Goal: Information Seeking & Learning: Learn about a topic

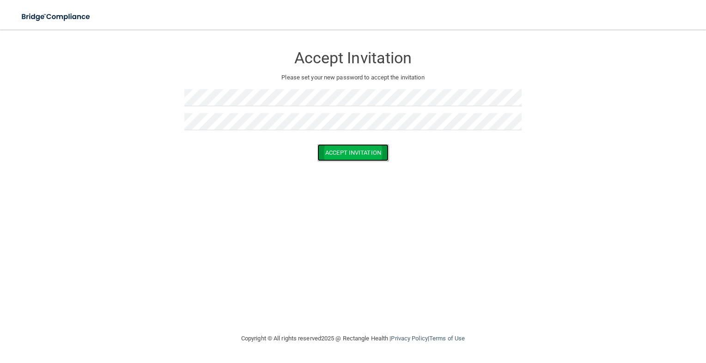
click at [366, 151] on button "Accept Invitation" at bounding box center [352, 152] width 71 height 17
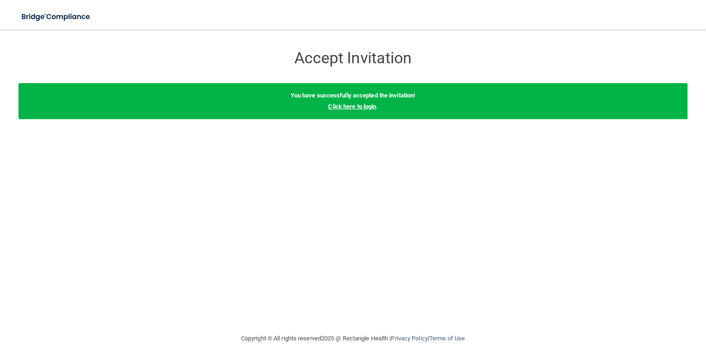
click at [358, 109] on link "Click here to login" at bounding box center [352, 106] width 48 height 7
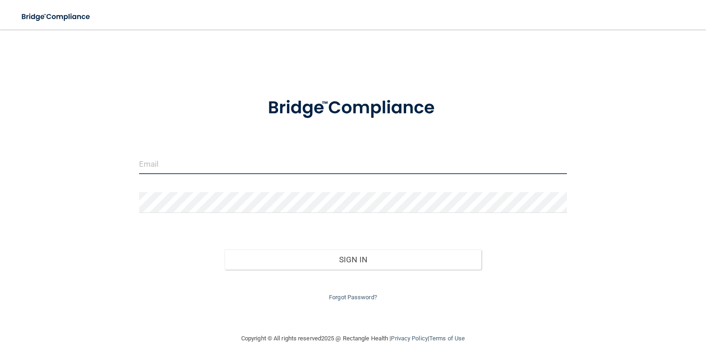
type input "[EMAIL_ADDRESS][PERSON_NAME][DOMAIN_NAME]"
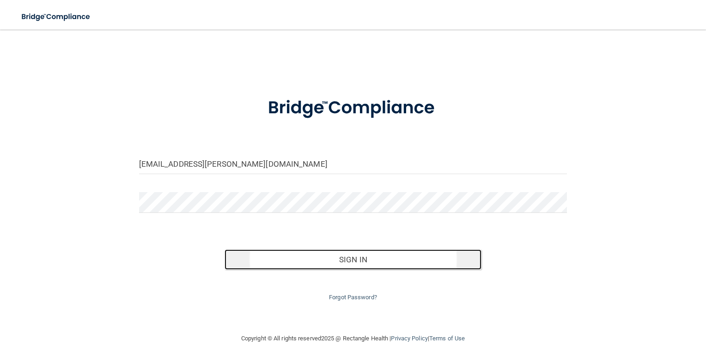
click at [392, 260] on button "Sign In" at bounding box center [352, 259] width 257 height 20
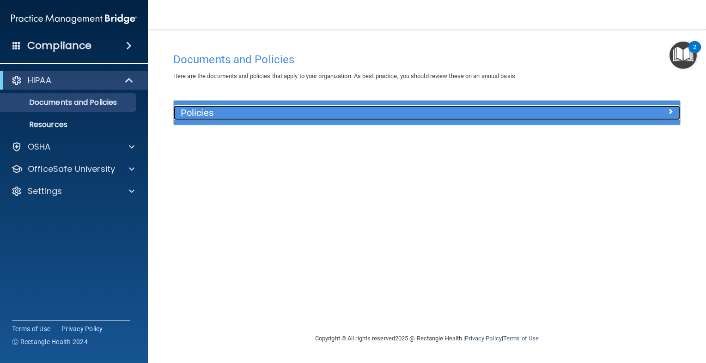
click at [360, 109] on h5 "Policies" at bounding box center [364, 113] width 366 height 10
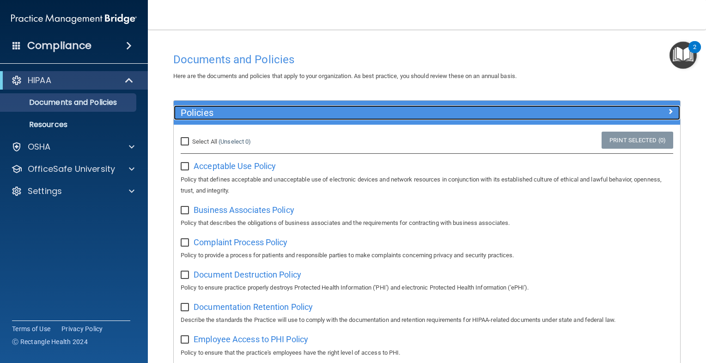
click at [360, 109] on h5 "Policies" at bounding box center [364, 113] width 366 height 10
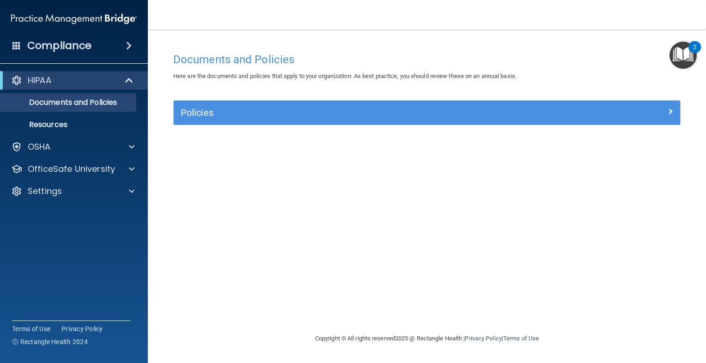
click at [692, 58] on img "Open Resource Center, 2 new notifications" at bounding box center [682, 55] width 27 height 27
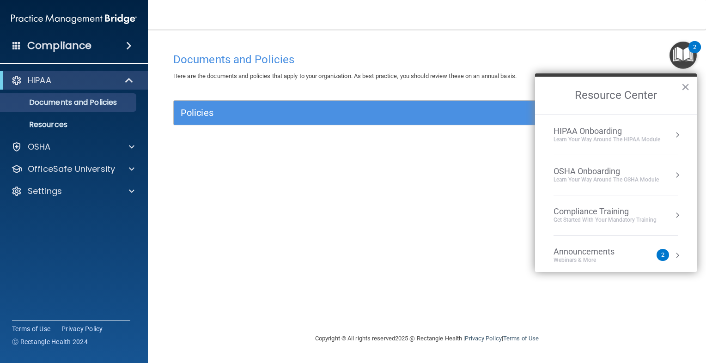
click at [646, 250] on div "Announcements Webinars & More" at bounding box center [602, 256] width 98 height 18
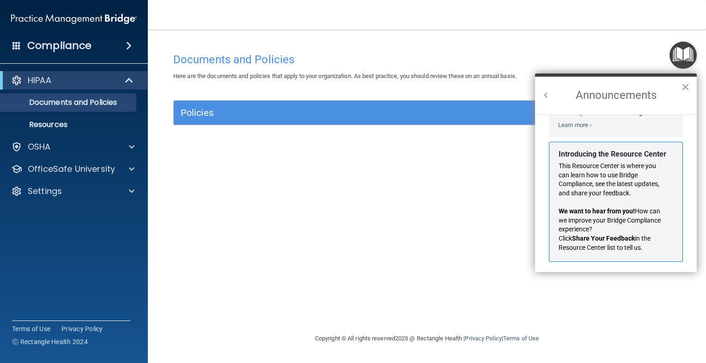
scroll to position [151, 0]
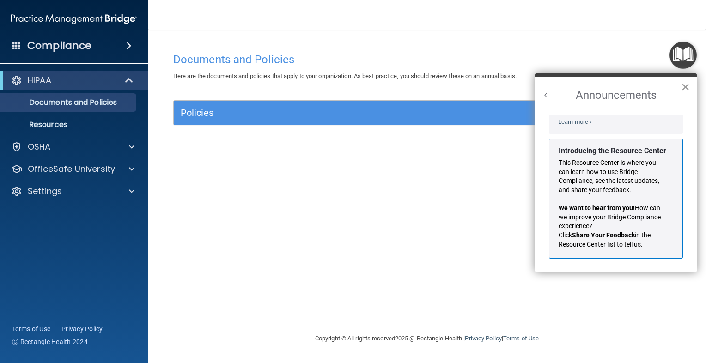
click at [686, 88] on button "×" at bounding box center [685, 86] width 9 height 15
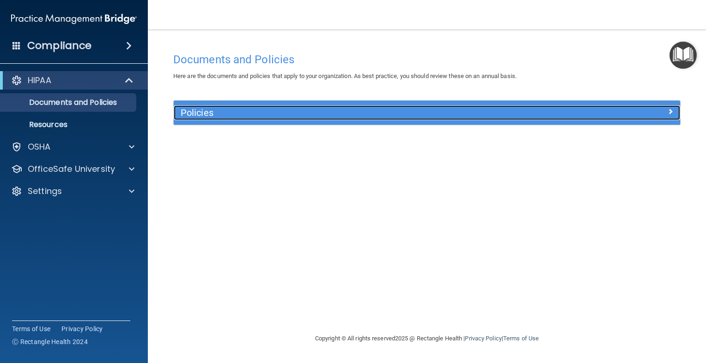
click at [369, 109] on h5 "Policies" at bounding box center [364, 113] width 366 height 10
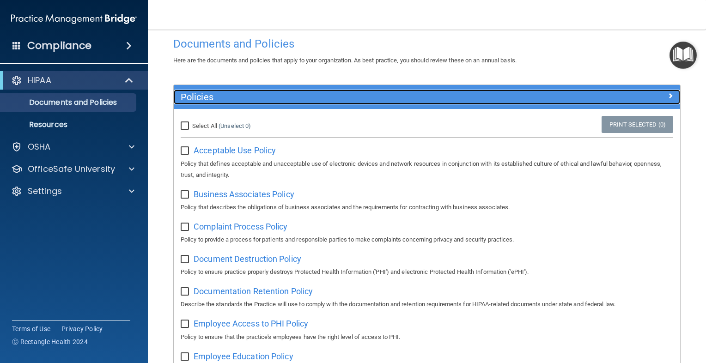
scroll to position [0, 0]
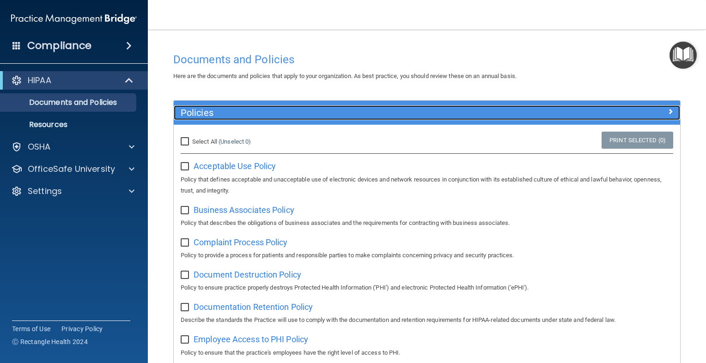
click at [242, 110] on h5 "Policies" at bounding box center [364, 113] width 366 height 10
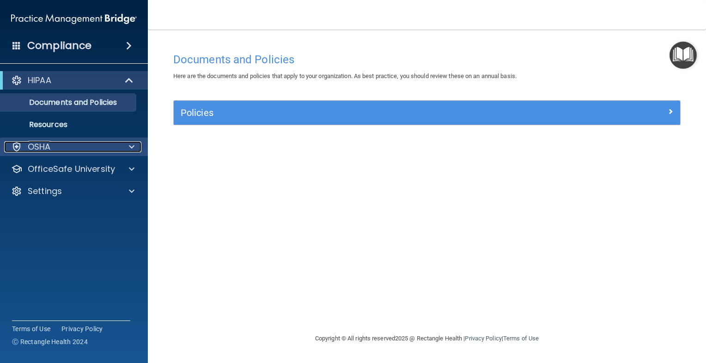
click at [80, 147] on div "OSHA" at bounding box center [61, 146] width 115 height 11
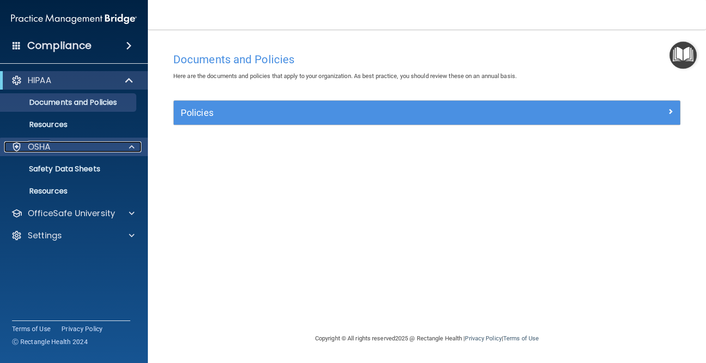
click at [127, 150] on div at bounding box center [130, 146] width 23 height 11
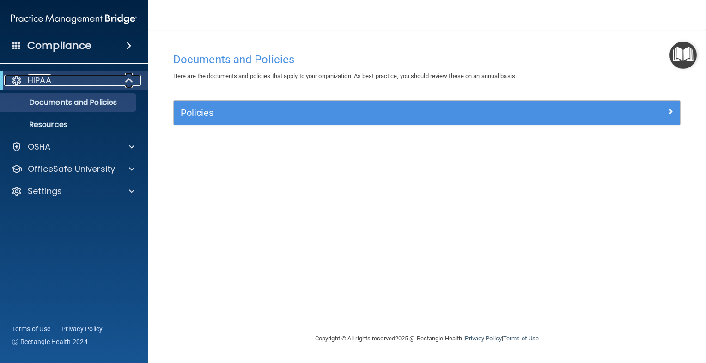
click at [133, 79] on span at bounding box center [130, 80] width 8 height 11
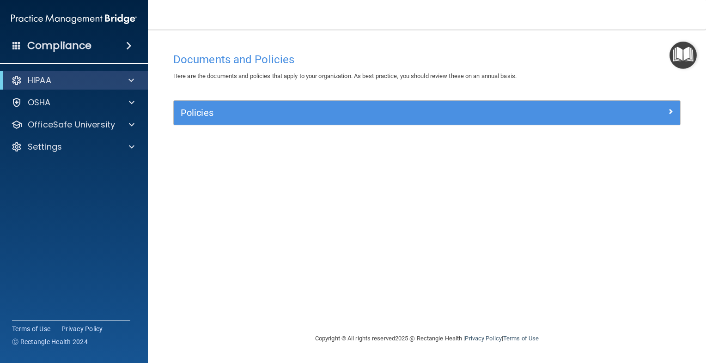
click at [242, 343] on footer "Copyright © All rights reserved 2025 @ Rectangle Health | Privacy Policy | Term…" at bounding box center [426, 339] width 521 height 30
click at [231, 288] on div "Documents and Policies Here are the documents and policies that apply to your o…" at bounding box center [426, 190] width 521 height 285
click at [72, 41] on h4 "Compliance" at bounding box center [59, 45] width 64 height 13
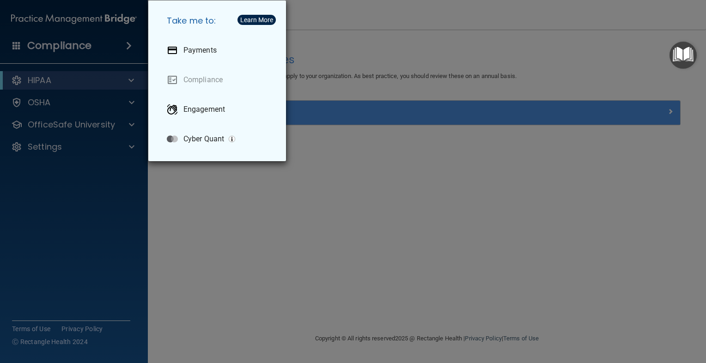
click at [394, 94] on div "Take me to: Payments Compliance Engagement Cyber Quant" at bounding box center [353, 181] width 706 height 363
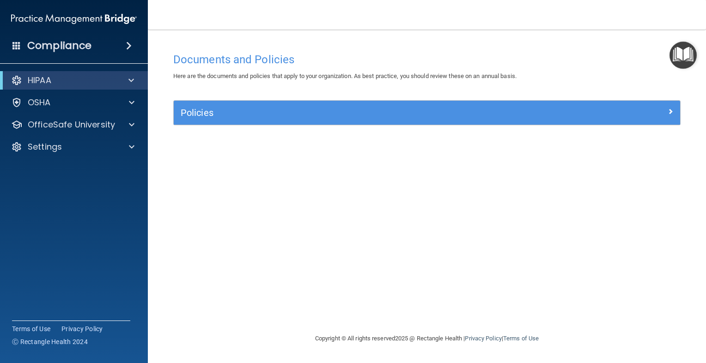
click at [682, 67] on img "Open Resource Center" at bounding box center [682, 55] width 27 height 27
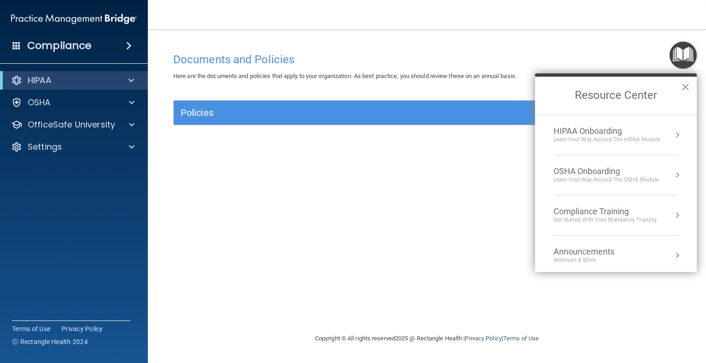
click at [660, 129] on div "HIPAA Onboarding Learn Your Way around the HIPAA module" at bounding box center [615, 135] width 125 height 18
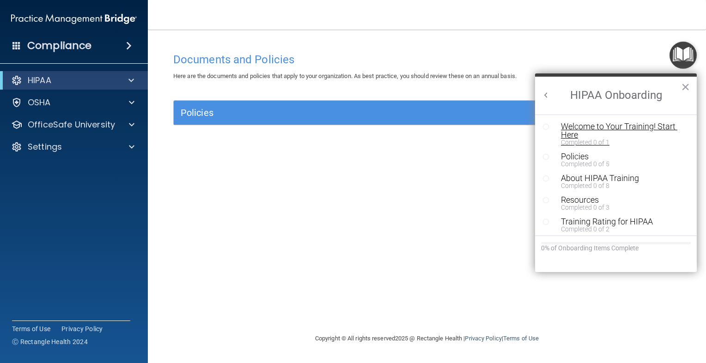
click at [609, 128] on div "Welcome to Your Training! Start Here" at bounding box center [619, 130] width 116 height 17
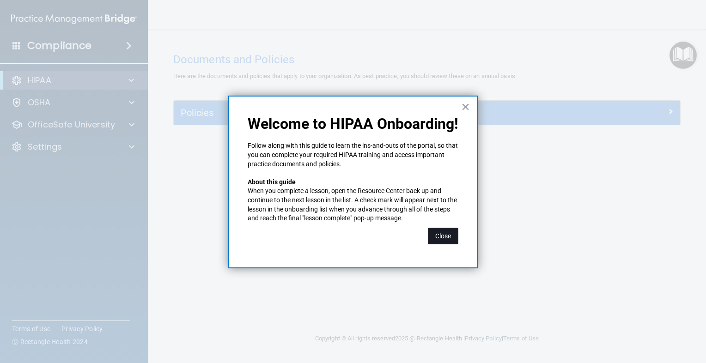
click at [439, 230] on button "Close" at bounding box center [443, 236] width 30 height 17
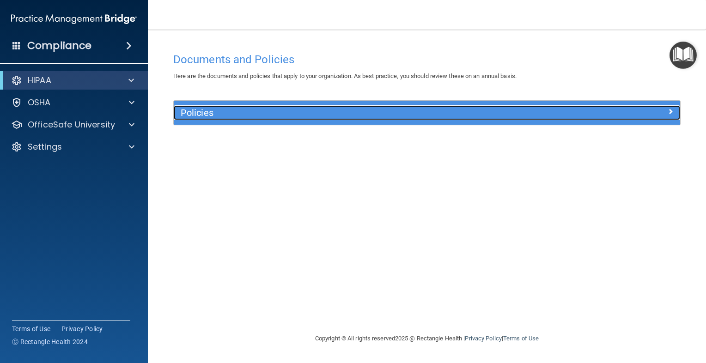
click at [314, 107] on div "Policies" at bounding box center [364, 112] width 380 height 15
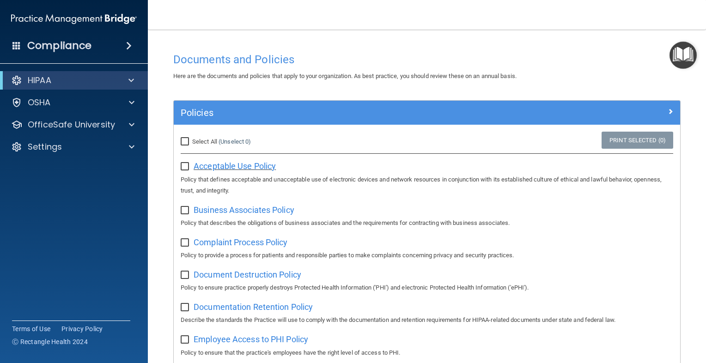
click at [227, 167] on span "Acceptable Use Policy" at bounding box center [234, 166] width 82 height 10
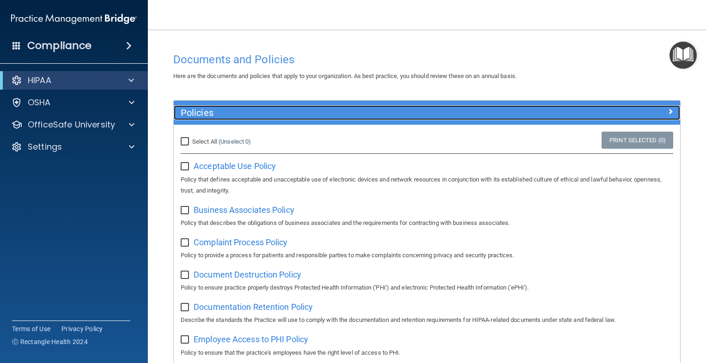
click at [667, 110] on span at bounding box center [670, 111] width 6 height 11
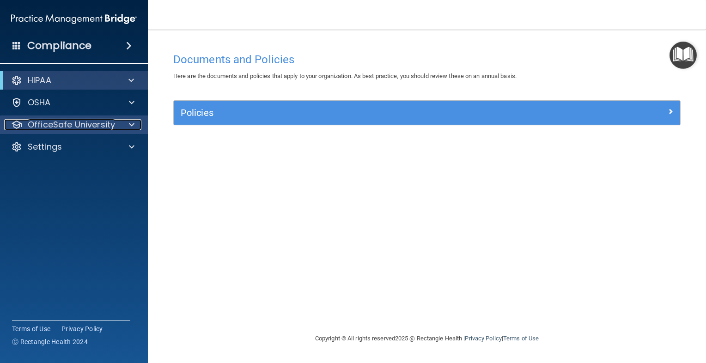
click at [105, 127] on p "OfficeSafe University" at bounding box center [71, 124] width 87 height 11
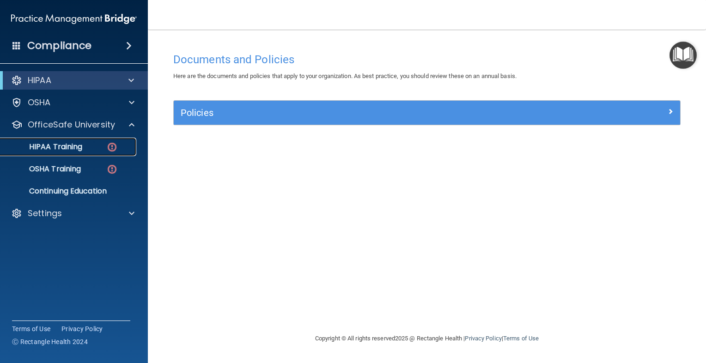
click at [78, 147] on p "HIPAA Training" at bounding box center [44, 146] width 76 height 9
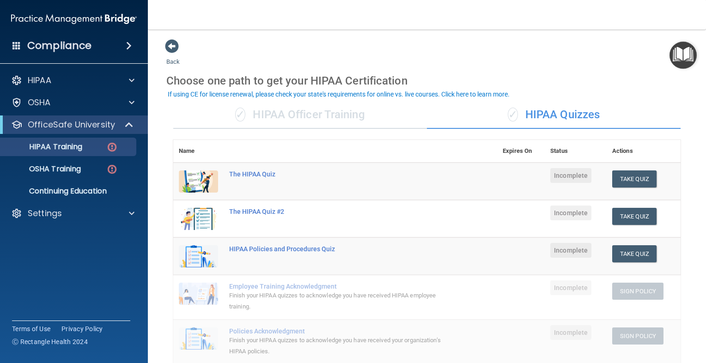
click at [322, 112] on div "✓ HIPAA Officer Training" at bounding box center [300, 115] width 254 height 28
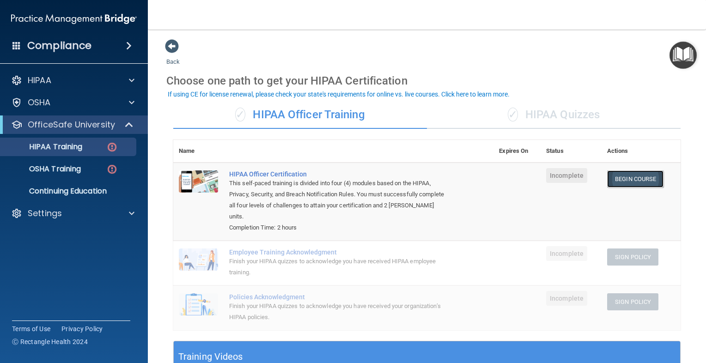
click at [635, 180] on link "Begin Course" at bounding box center [635, 178] width 56 height 17
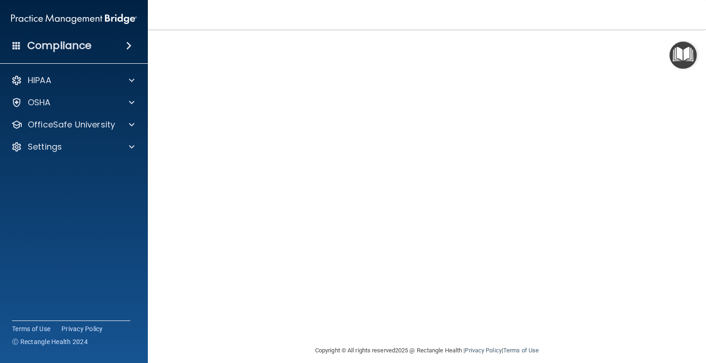
scroll to position [40, 0]
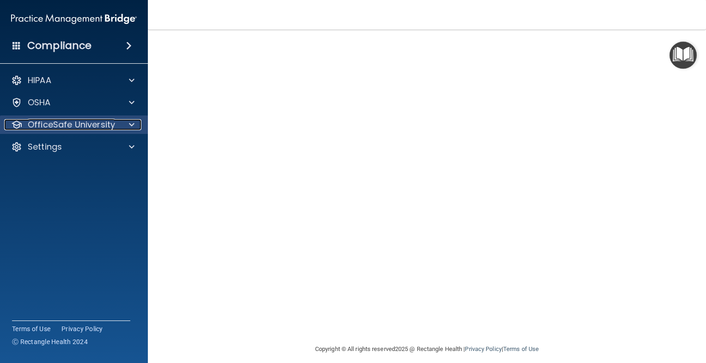
click at [122, 122] on div at bounding box center [130, 124] width 23 height 11
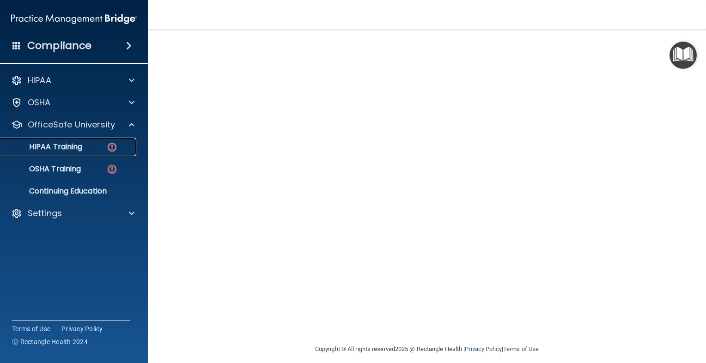
click at [60, 149] on p "HIPAA Training" at bounding box center [44, 146] width 76 height 9
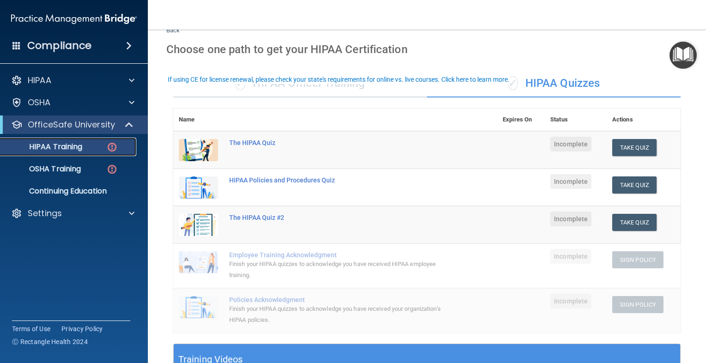
scroll to position [12, 0]
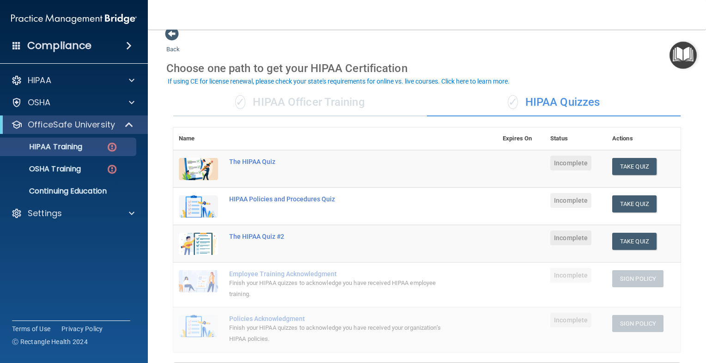
click at [278, 104] on div "✓ HIPAA Officer Training" at bounding box center [300, 103] width 254 height 28
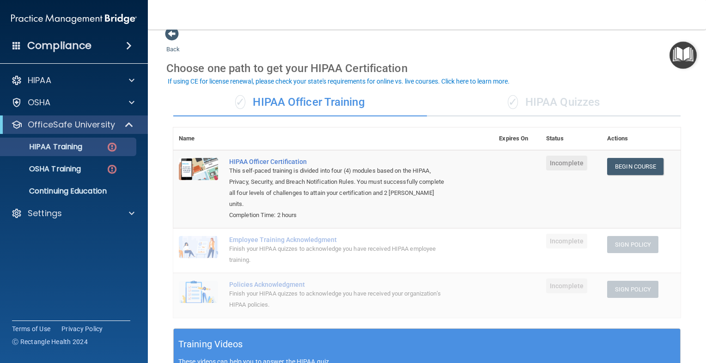
click at [575, 101] on div "✓ HIPAA Quizzes" at bounding box center [554, 103] width 254 height 28
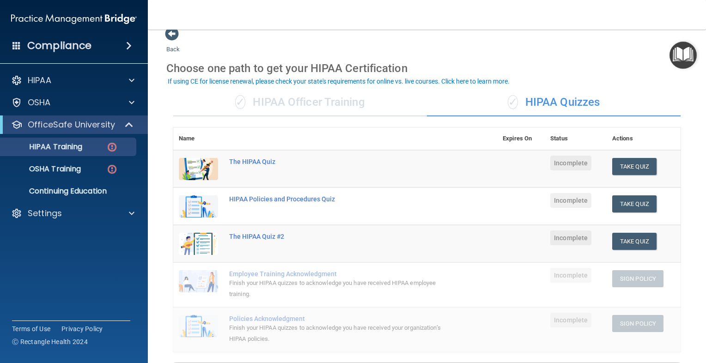
click at [336, 102] on div "✓ HIPAA Officer Training" at bounding box center [300, 103] width 254 height 28
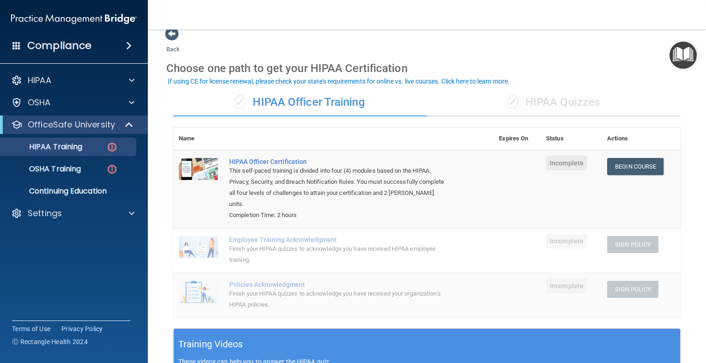
click at [534, 96] on div "✓ HIPAA Quizzes" at bounding box center [554, 103] width 254 height 28
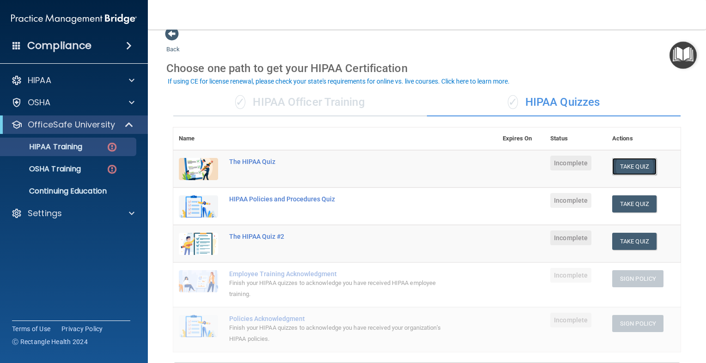
click at [619, 171] on button "Take Quiz" at bounding box center [634, 166] width 44 height 17
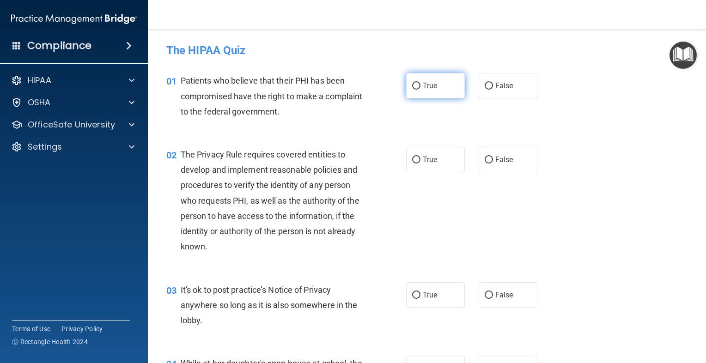
click at [412, 85] on input "True" at bounding box center [416, 86] width 8 height 7
radio input "true"
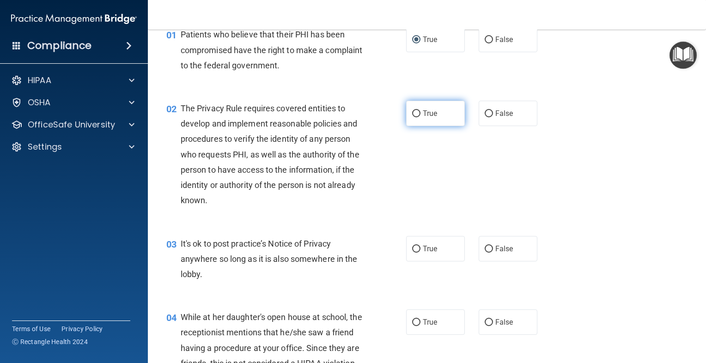
click at [423, 114] on span "True" at bounding box center [430, 113] width 14 height 9
click at [420, 114] on input "True" at bounding box center [416, 113] width 8 height 7
radio input "true"
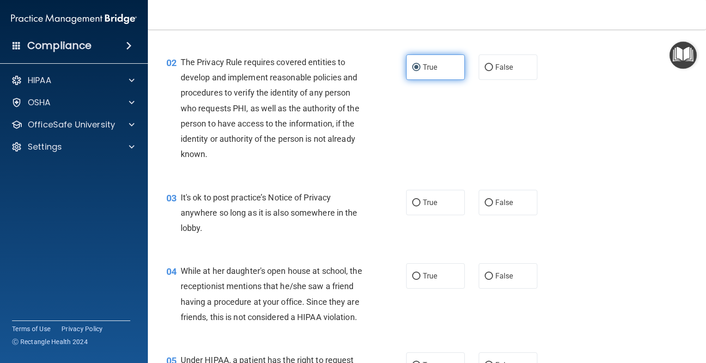
scroll to position [139, 0]
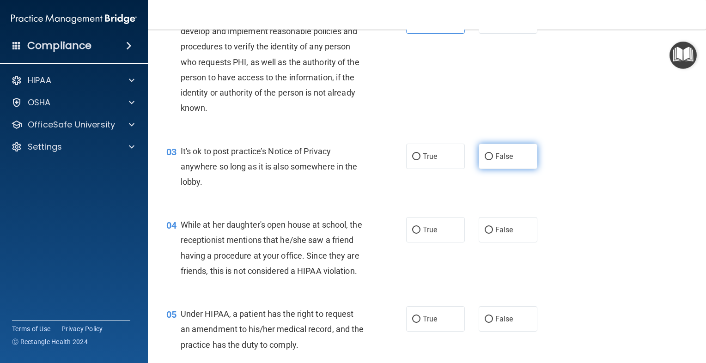
click at [493, 149] on label "False" at bounding box center [507, 156] width 59 height 25
click at [493, 153] on input "False" at bounding box center [488, 156] width 8 height 7
radio input "true"
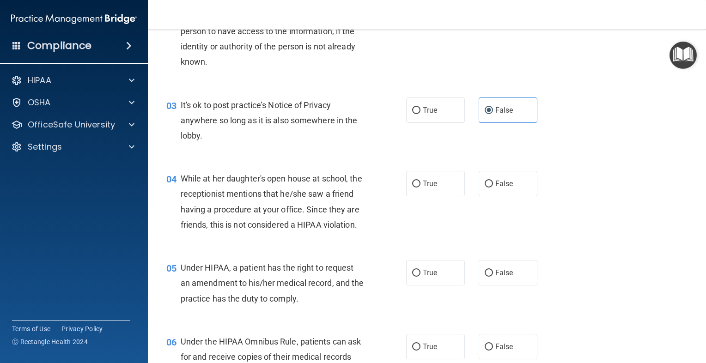
scroll to position [231, 0]
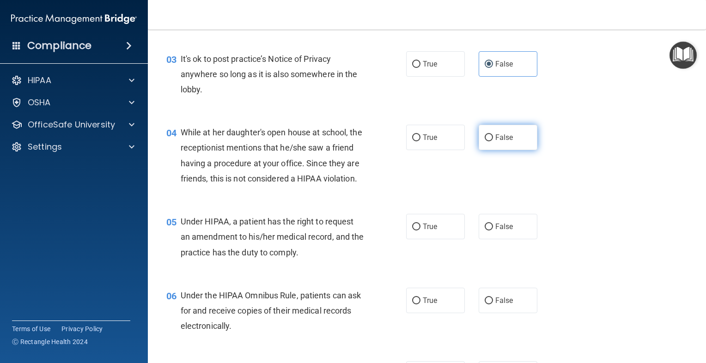
click at [521, 132] on label "False" at bounding box center [507, 137] width 59 height 25
click at [493, 134] on input "False" at bounding box center [488, 137] width 8 height 7
radio input "true"
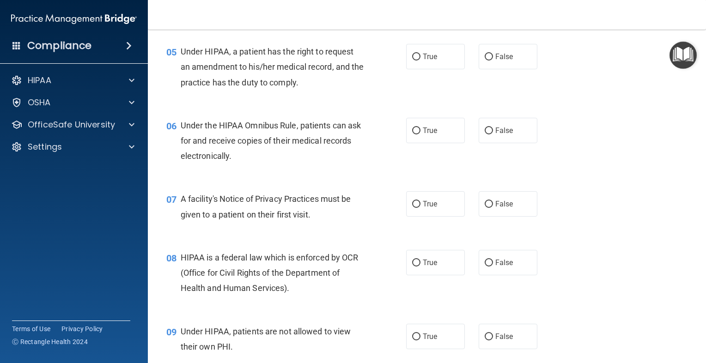
scroll to position [416, 0]
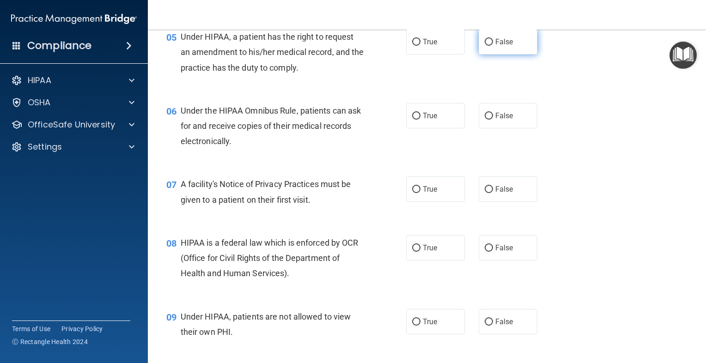
click at [484, 54] on label "False" at bounding box center [507, 41] width 59 height 25
click at [484, 46] on input "False" at bounding box center [488, 42] width 8 height 7
radio input "true"
click at [437, 126] on label "True" at bounding box center [435, 115] width 59 height 25
click at [420, 120] on input "True" at bounding box center [416, 116] width 8 height 7
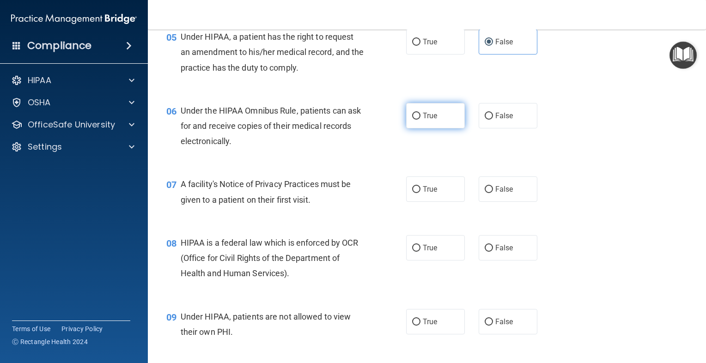
radio input "true"
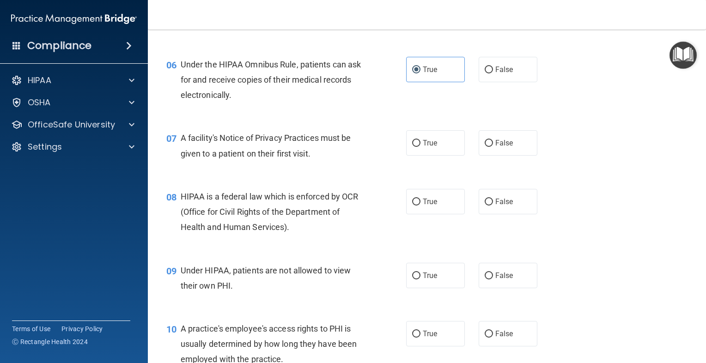
scroll to position [508, 0]
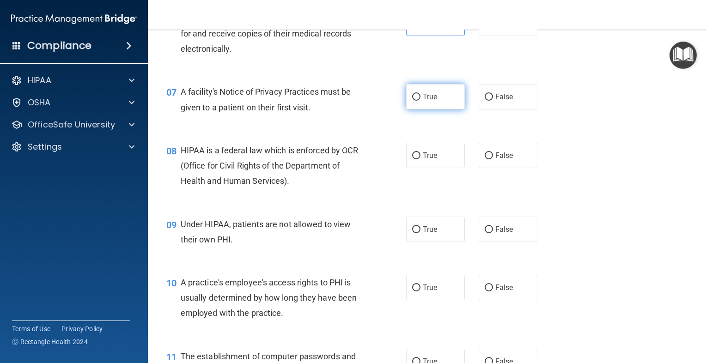
click at [423, 101] on span "True" at bounding box center [430, 96] width 14 height 9
click at [419, 101] on input "True" at bounding box center [416, 97] width 8 height 7
radio input "true"
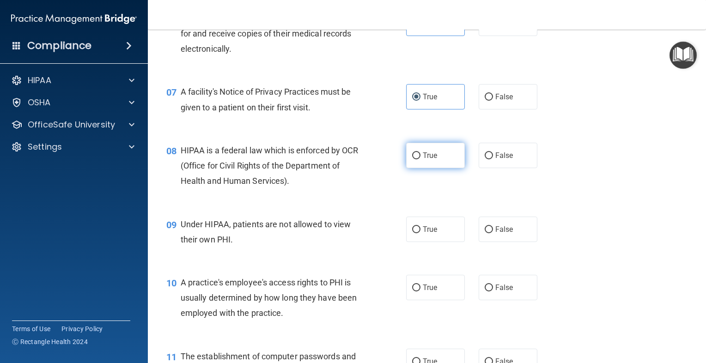
click at [412, 159] on input "True" at bounding box center [416, 155] width 8 height 7
radio input "true"
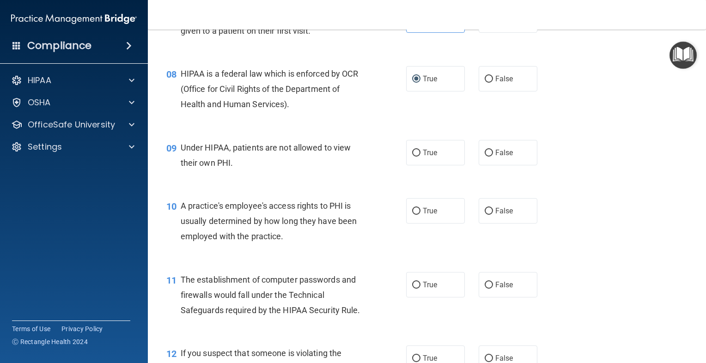
scroll to position [600, 0]
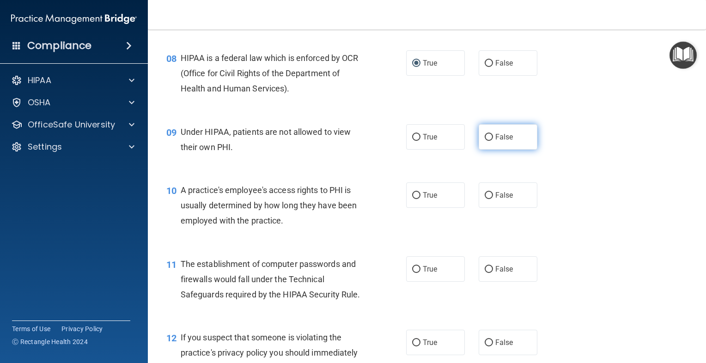
click at [503, 150] on label "False" at bounding box center [507, 136] width 59 height 25
click at [493, 141] on input "False" at bounding box center [488, 137] width 8 height 7
radio input "true"
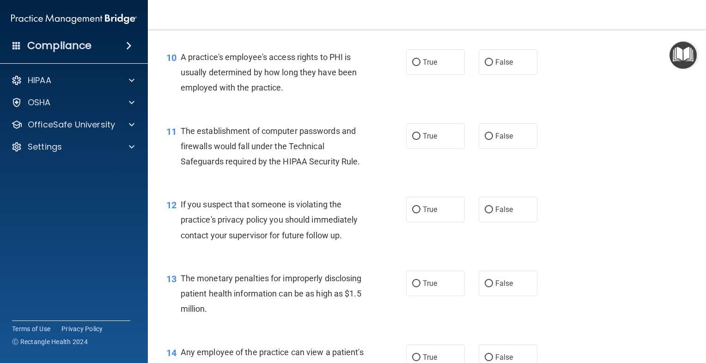
scroll to position [754, 0]
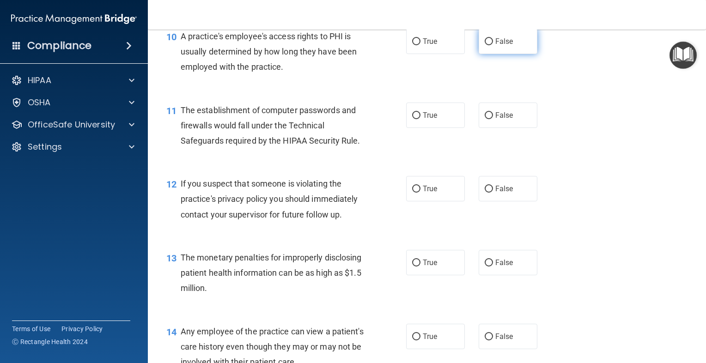
click at [516, 54] on label "False" at bounding box center [507, 41] width 59 height 25
click at [493, 45] on input "False" at bounding box center [488, 41] width 8 height 7
radio input "true"
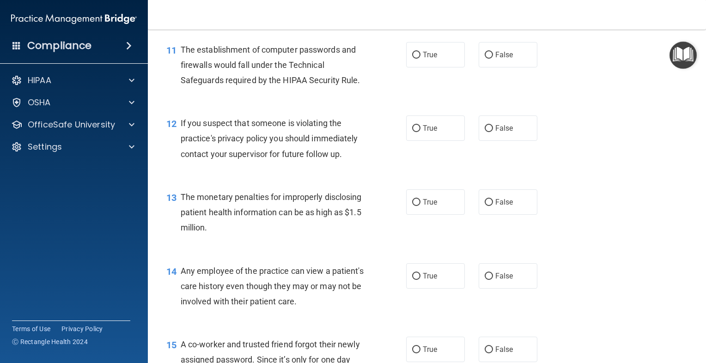
scroll to position [800, 0]
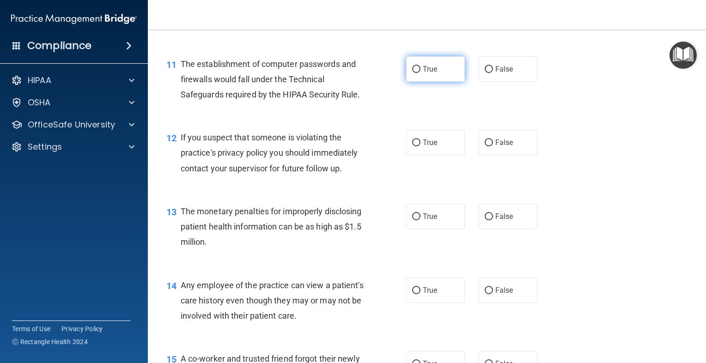
click at [409, 82] on label "True" at bounding box center [435, 68] width 59 height 25
click at [412, 73] on input "True" at bounding box center [416, 69] width 8 height 7
radio input "true"
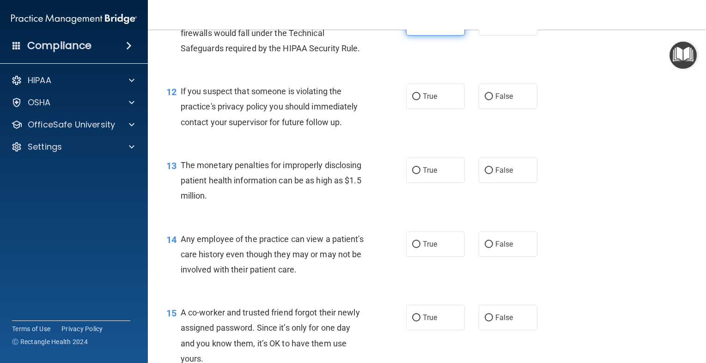
scroll to position [893, 0]
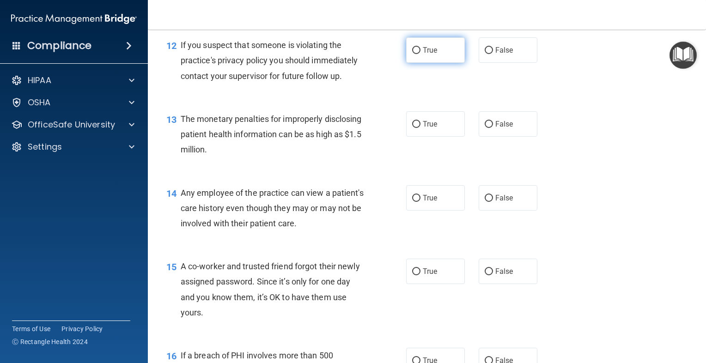
click at [423, 54] on span "True" at bounding box center [430, 50] width 14 height 9
click at [420, 54] on input "True" at bounding box center [416, 50] width 8 height 7
radio input "true"
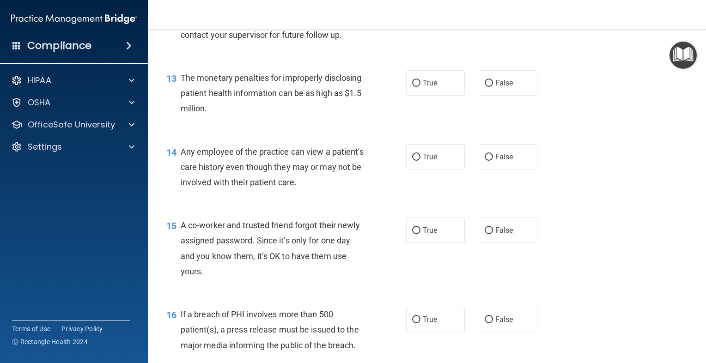
scroll to position [939, 0]
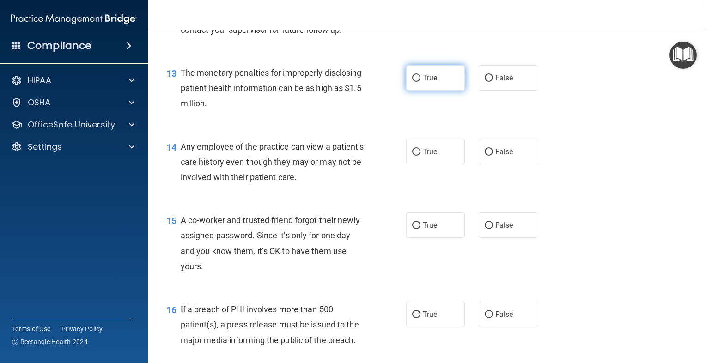
click at [446, 86] on label "True" at bounding box center [435, 77] width 59 height 25
click at [420, 82] on input "True" at bounding box center [416, 78] width 8 height 7
radio input "true"
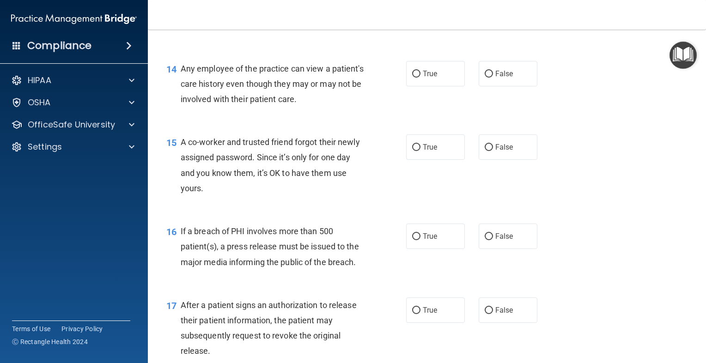
scroll to position [1031, 0]
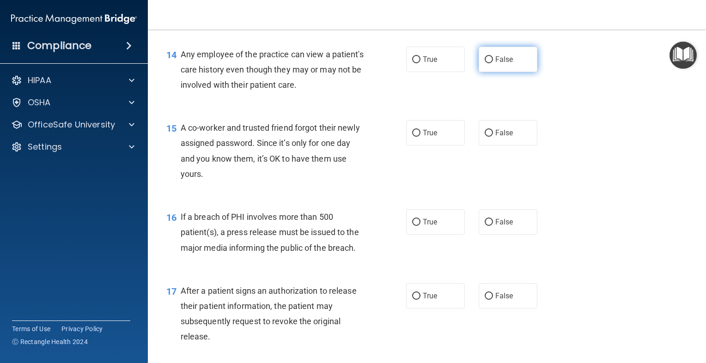
click at [519, 64] on label "False" at bounding box center [507, 59] width 59 height 25
click at [493, 63] on input "False" at bounding box center [488, 59] width 8 height 7
radio input "true"
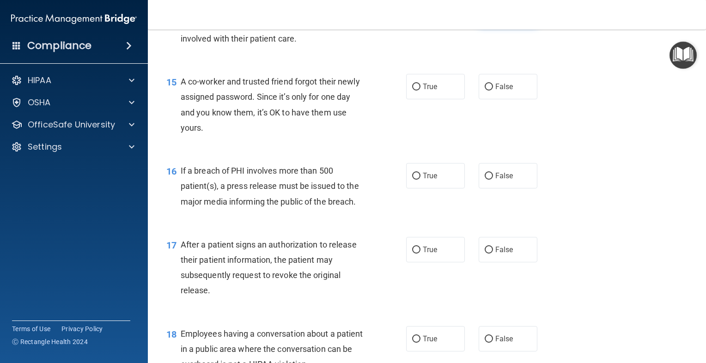
scroll to position [1124, 0]
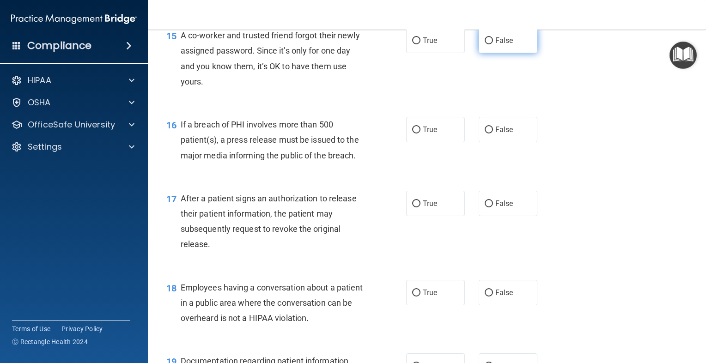
click at [516, 53] on label "False" at bounding box center [507, 40] width 59 height 25
click at [493, 44] on input "False" at bounding box center [488, 40] width 8 height 7
radio input "true"
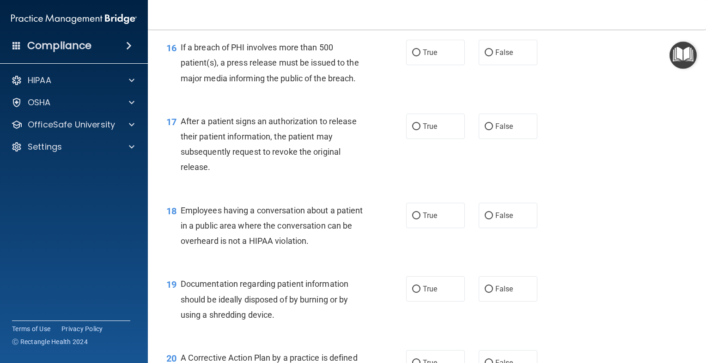
scroll to position [1216, 0]
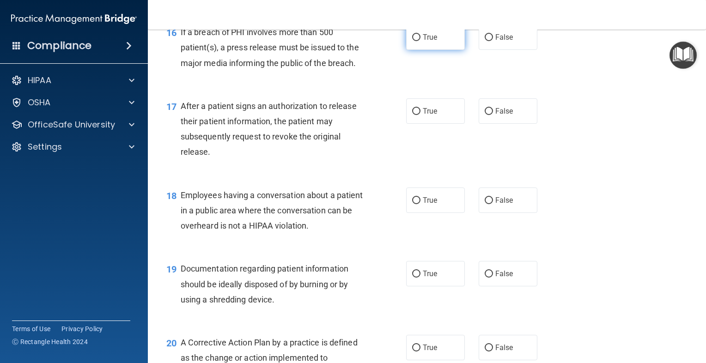
click at [429, 42] on span "True" at bounding box center [430, 37] width 14 height 9
click at [420, 41] on input "True" at bounding box center [416, 37] width 8 height 7
radio input "true"
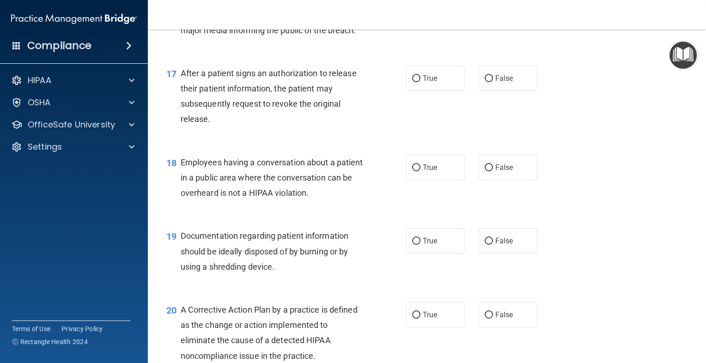
scroll to position [1262, 0]
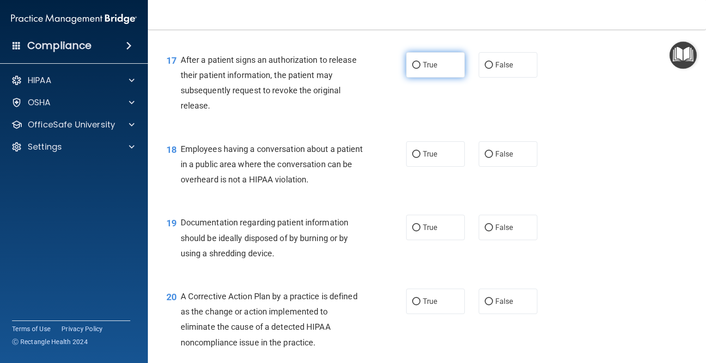
click at [431, 78] on label "True" at bounding box center [435, 64] width 59 height 25
click at [420, 69] on input "True" at bounding box center [416, 65] width 8 height 7
radio input "true"
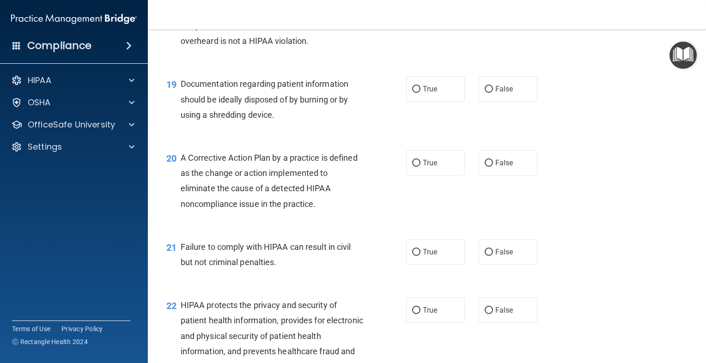
scroll to position [1354, 0]
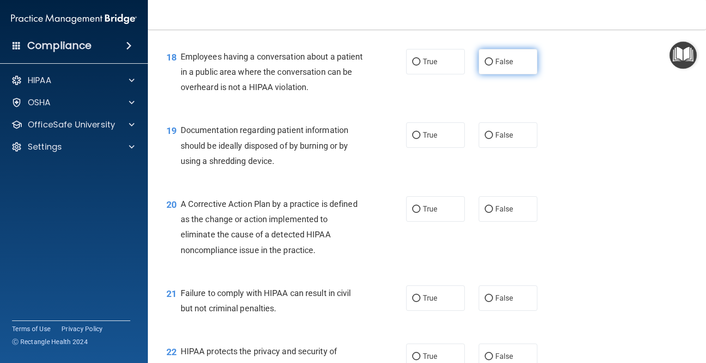
click at [497, 66] on span "False" at bounding box center [504, 61] width 18 height 9
click at [493, 66] on input "False" at bounding box center [488, 62] width 8 height 7
radio input "true"
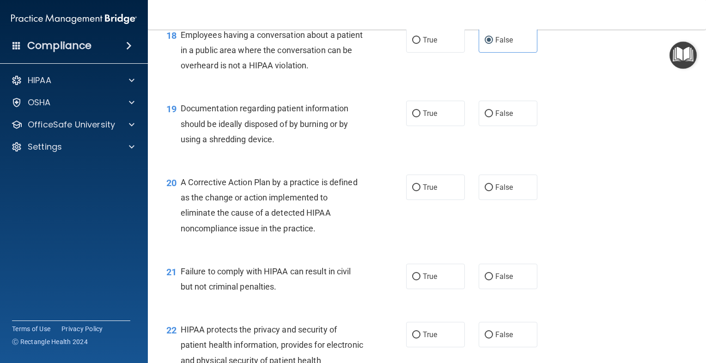
scroll to position [1401, 0]
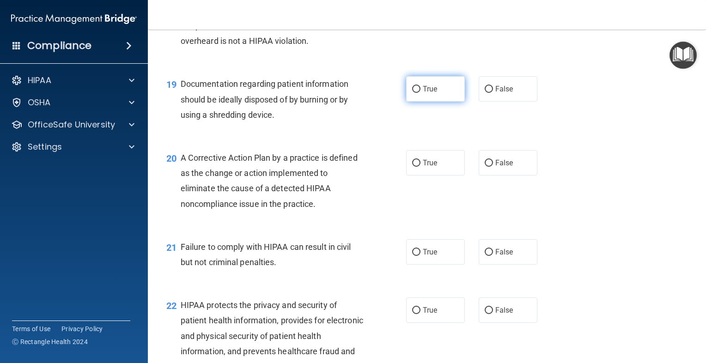
click at [409, 100] on label "True" at bounding box center [435, 88] width 59 height 25
click at [412, 93] on input "True" at bounding box center [416, 89] width 8 height 7
radio input "true"
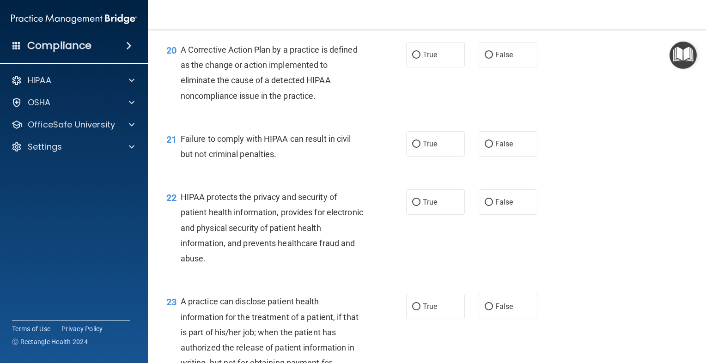
scroll to position [1493, 0]
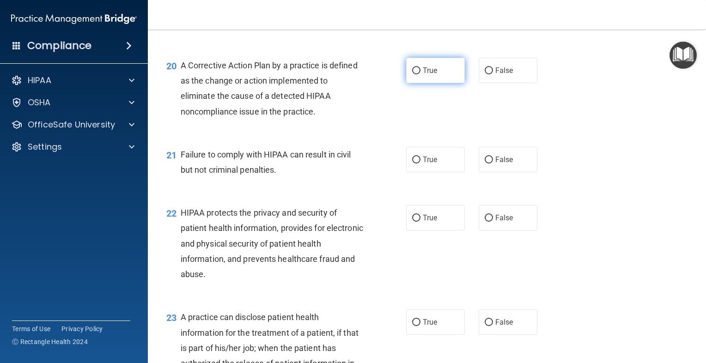
click at [414, 74] on input "True" at bounding box center [416, 70] width 8 height 7
radio input "true"
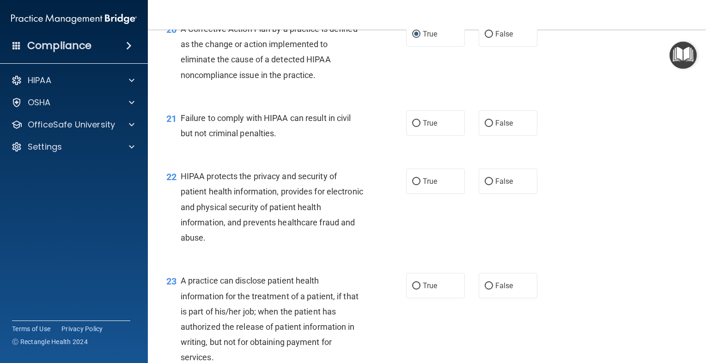
scroll to position [1539, 0]
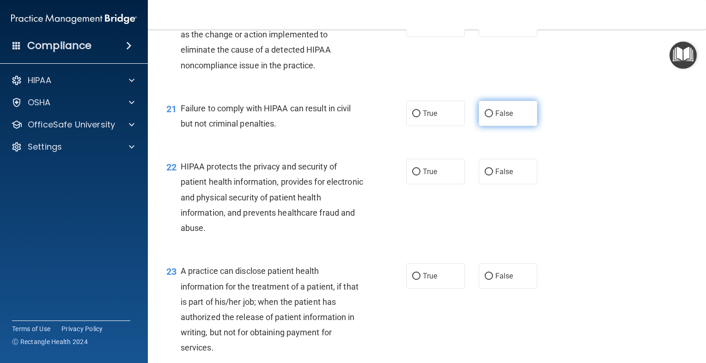
click at [487, 117] on input "False" at bounding box center [488, 113] width 8 height 7
radio input "true"
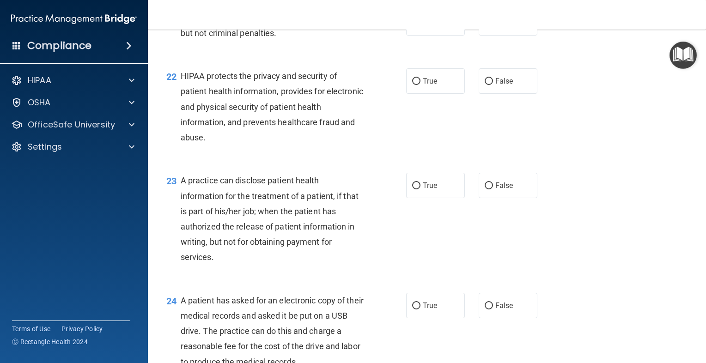
scroll to position [1632, 0]
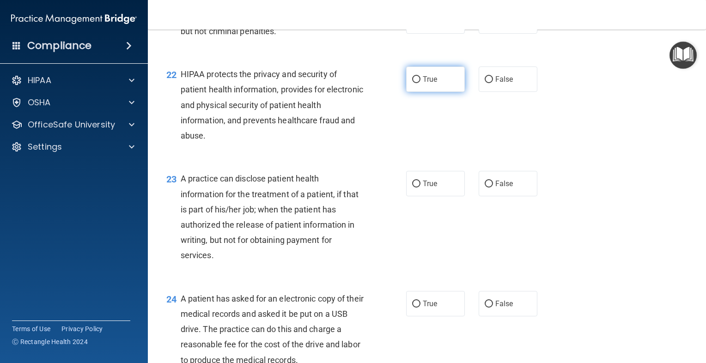
click at [447, 92] on label "True" at bounding box center [435, 79] width 59 height 25
click at [420, 83] on input "True" at bounding box center [416, 79] width 8 height 7
radio input "true"
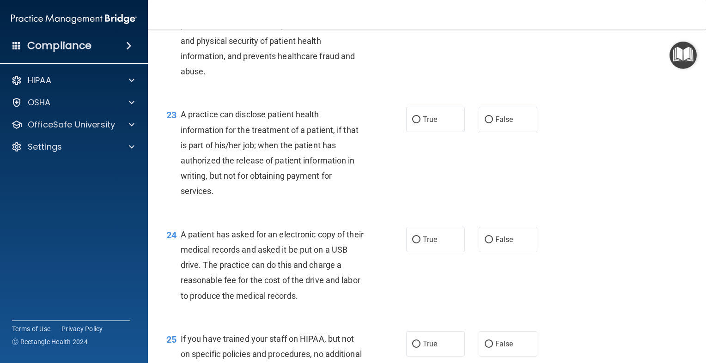
scroll to position [1724, 0]
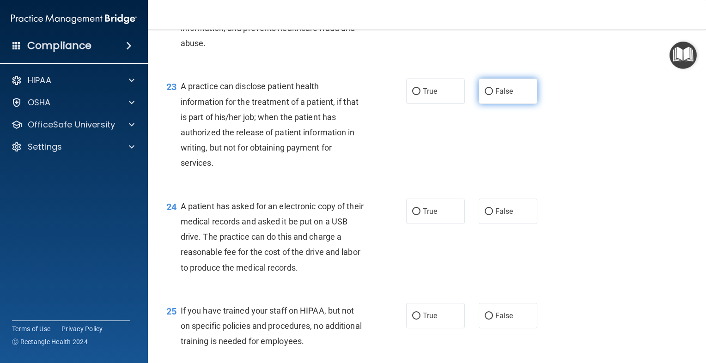
click at [531, 104] on label "False" at bounding box center [507, 91] width 59 height 25
click at [493, 95] on input "False" at bounding box center [488, 91] width 8 height 7
radio input "true"
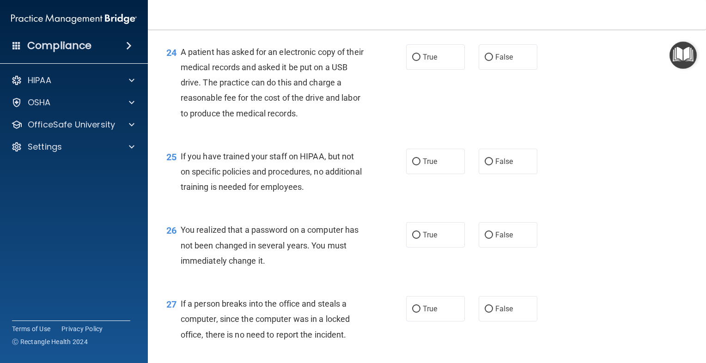
scroll to position [1862, 0]
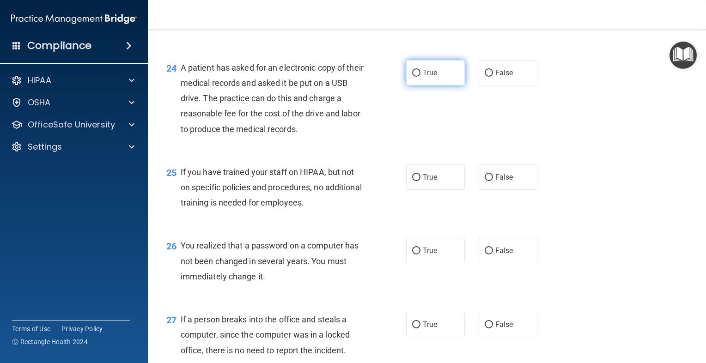
click at [440, 80] on label "True" at bounding box center [435, 72] width 59 height 25
click at [420, 77] on input "True" at bounding box center [416, 73] width 8 height 7
radio input "true"
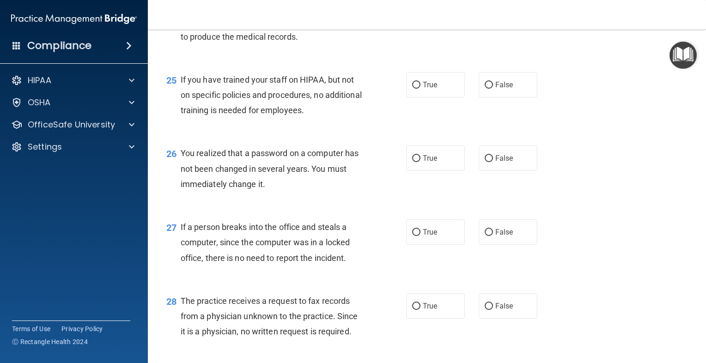
scroll to position [2001, 0]
